Goal: Task Accomplishment & Management: Manage account settings

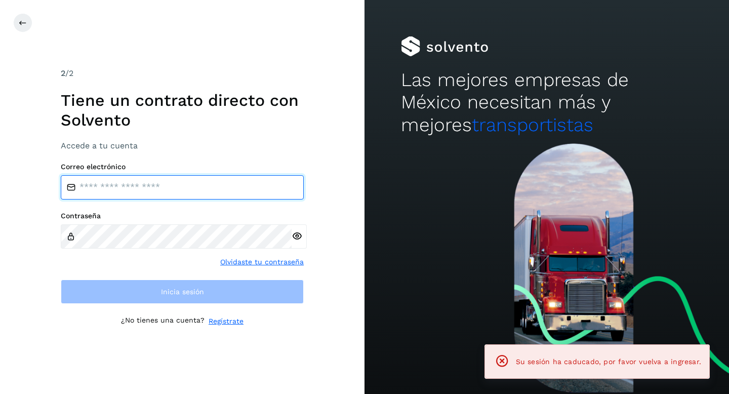
type input "**********"
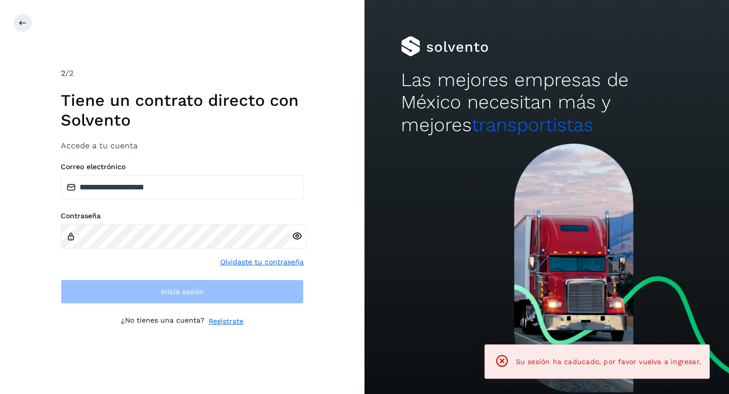
click at [138, 273] on div "**********" at bounding box center [182, 232] width 243 height 141
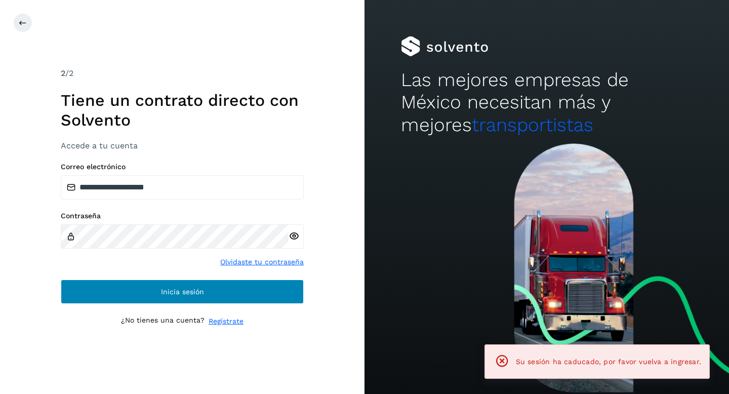
click at [146, 290] on button "Inicia sesión" at bounding box center [182, 291] width 243 height 24
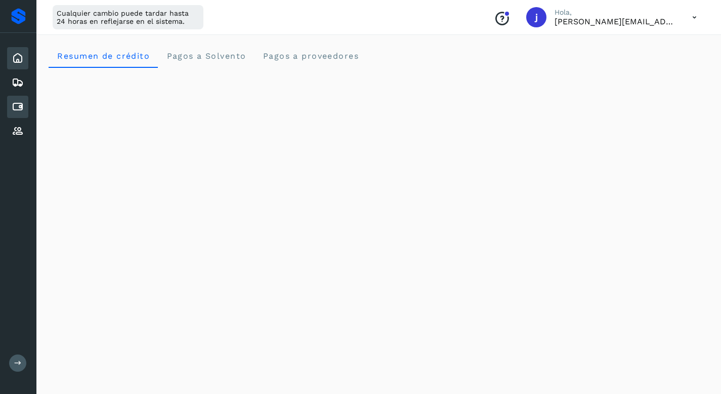
click at [20, 107] on icon at bounding box center [18, 107] width 12 height 12
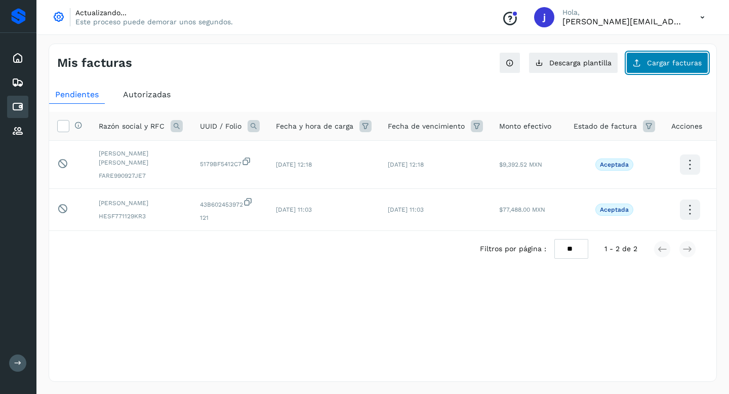
click at [649, 66] on span "Cargar facturas" at bounding box center [674, 62] width 55 height 7
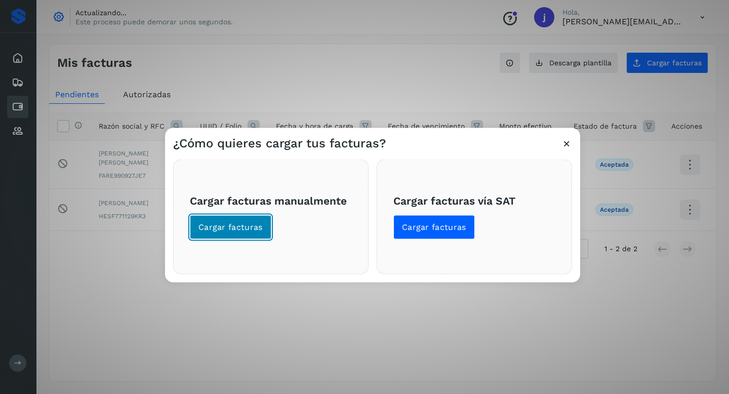
click at [236, 225] on span "Cargar facturas" at bounding box center [230, 227] width 64 height 11
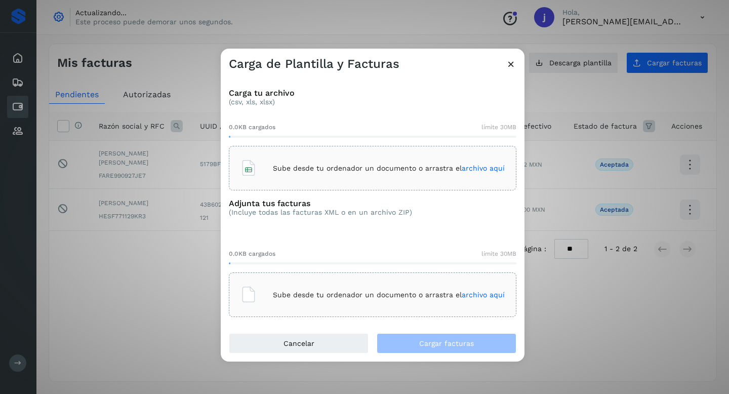
click at [314, 168] on p "Sube desde tu ordenador un documento o arrastra el archivo aquí" at bounding box center [389, 168] width 232 height 9
click at [478, 293] on span "archivo aquí" at bounding box center [483, 295] width 43 height 8
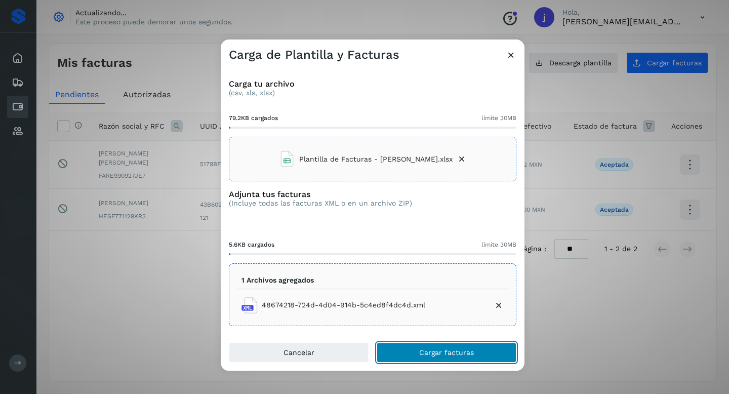
click at [426, 352] on span "Cargar facturas" at bounding box center [446, 352] width 55 height 7
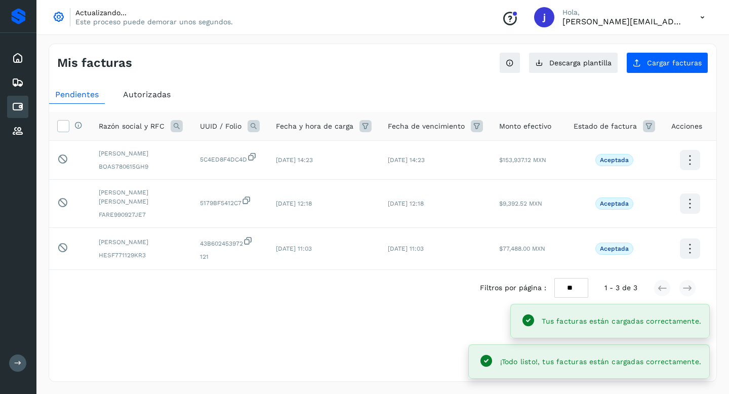
click at [299, 308] on div "Selecciona una fecha" at bounding box center [382, 314] width 667 height 17
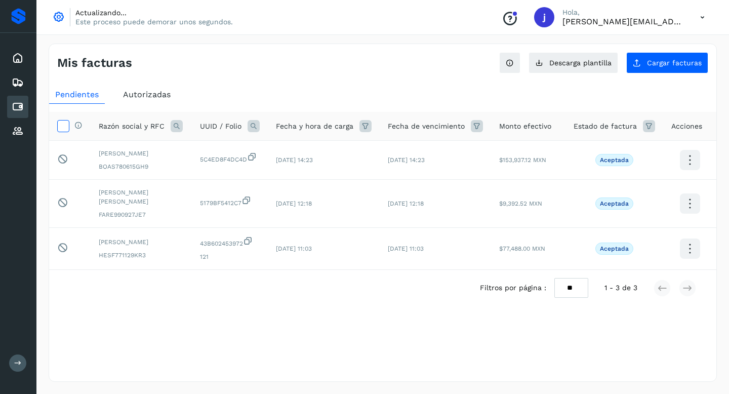
click at [61, 126] on icon at bounding box center [63, 125] width 11 height 11
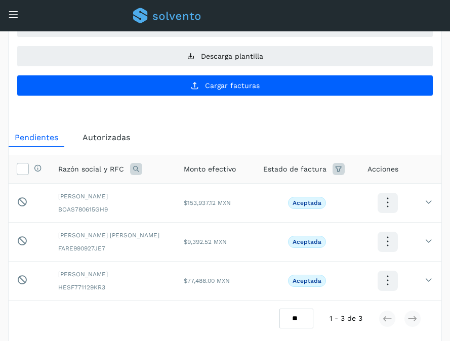
scroll to position [55, 0]
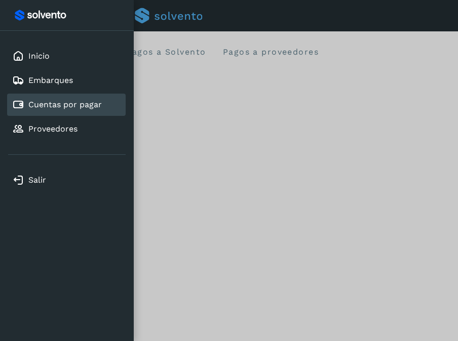
click at [37, 109] on link "Cuentas por pagar" at bounding box center [64, 105] width 73 height 10
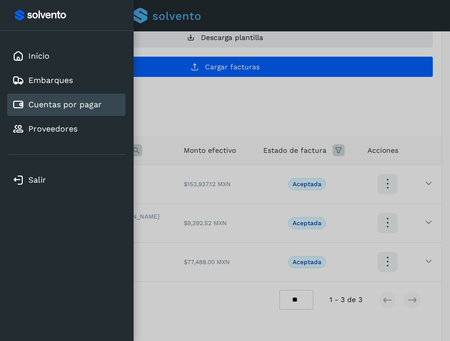
scroll to position [74, 0]
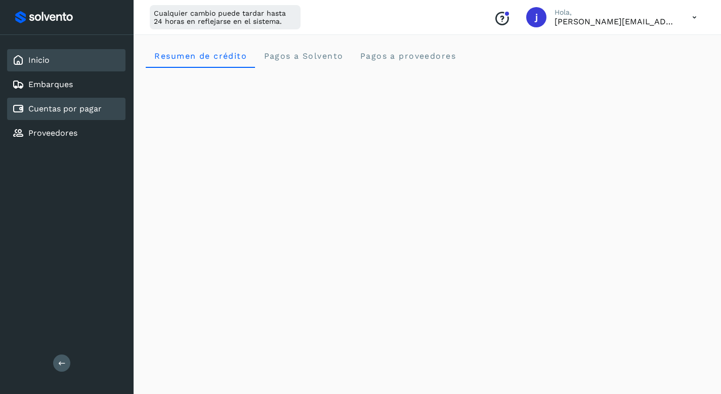
click at [40, 58] on link "Inicio" at bounding box center [38, 60] width 21 height 10
click at [77, 114] on div "Cuentas por pagar" at bounding box center [57, 109] width 90 height 12
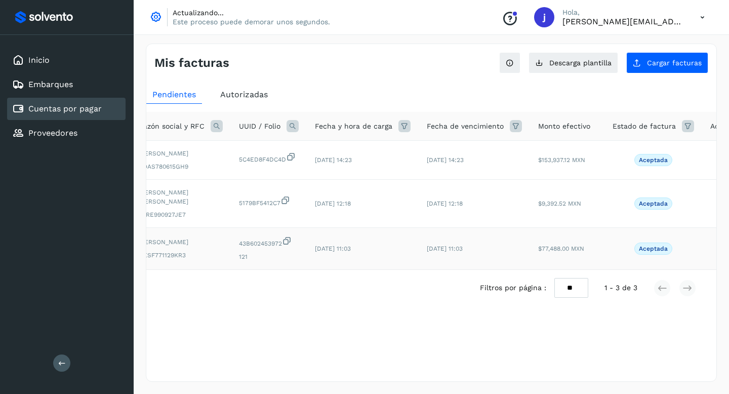
scroll to position [0, 91]
